Goal: Transaction & Acquisition: Purchase product/service

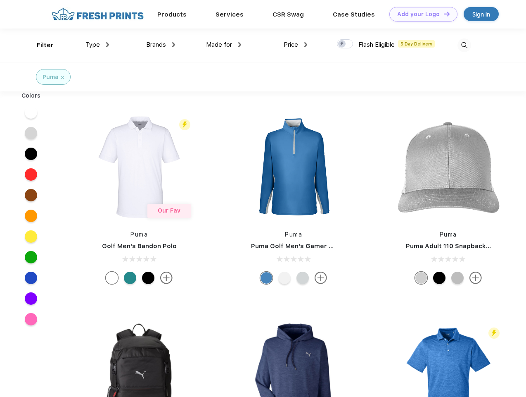
click at [421, 14] on link "Add your Logo Design Tool" at bounding box center [424, 14] width 68 height 14
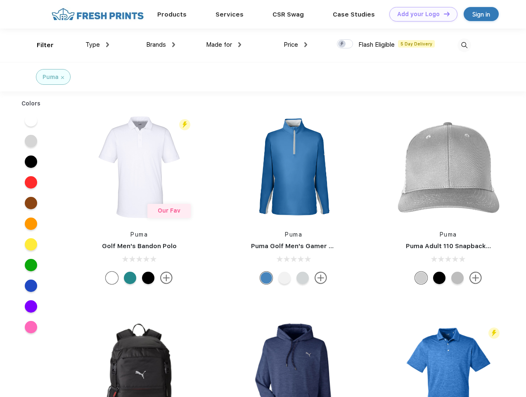
click at [0, 0] on div "Design Tool" at bounding box center [0, 0] width 0 height 0
click at [443, 14] on link "Add your Logo Design Tool" at bounding box center [424, 14] width 68 height 14
click at [40, 45] on div "Filter" at bounding box center [45, 45] width 17 height 10
click at [98, 45] on span "Type" at bounding box center [93, 44] width 14 height 7
click at [161, 45] on span "Brands" at bounding box center [156, 44] width 20 height 7
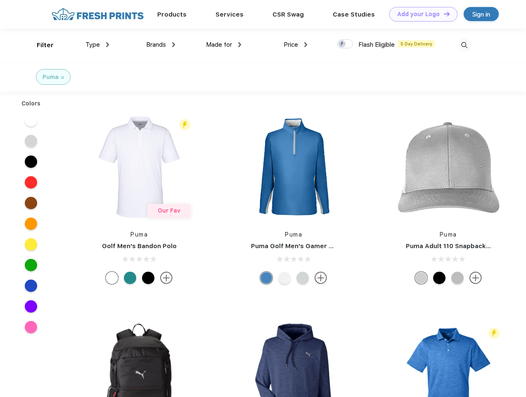
click at [224, 45] on span "Made for" at bounding box center [219, 44] width 26 height 7
click at [296, 45] on span "Price" at bounding box center [291, 44] width 14 height 7
click at [345, 44] on div at bounding box center [345, 43] width 16 height 9
click at [343, 44] on input "checkbox" at bounding box center [339, 41] width 5 height 5
click at [464, 45] on img at bounding box center [465, 45] width 14 height 14
